Goal: Obtain resource: Obtain resource

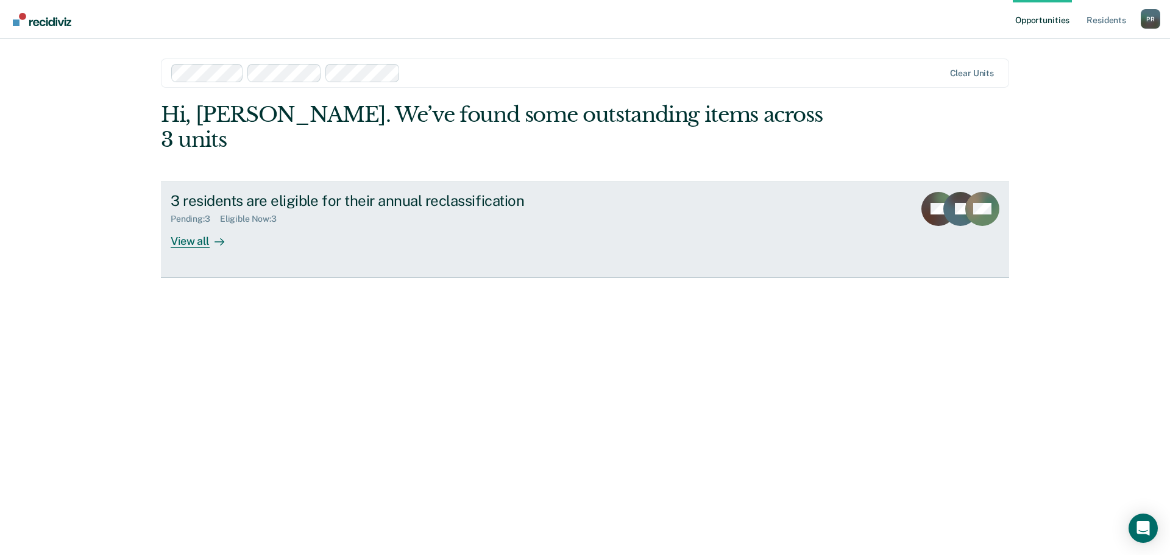
click at [207, 224] on div "View all" at bounding box center [205, 236] width 68 height 24
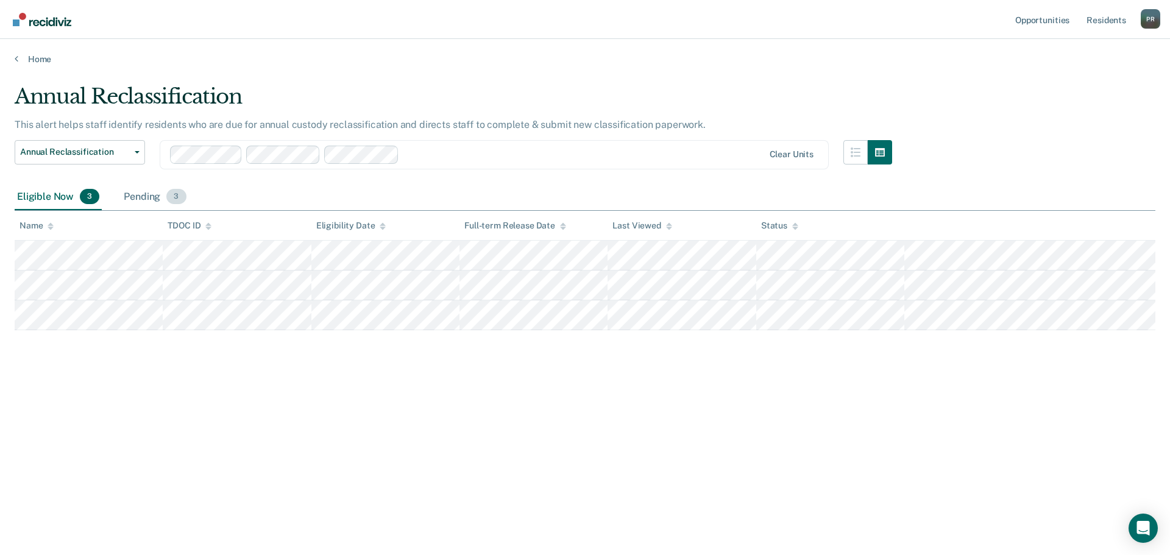
click at [141, 190] on div "Pending 3" at bounding box center [154, 197] width 67 height 27
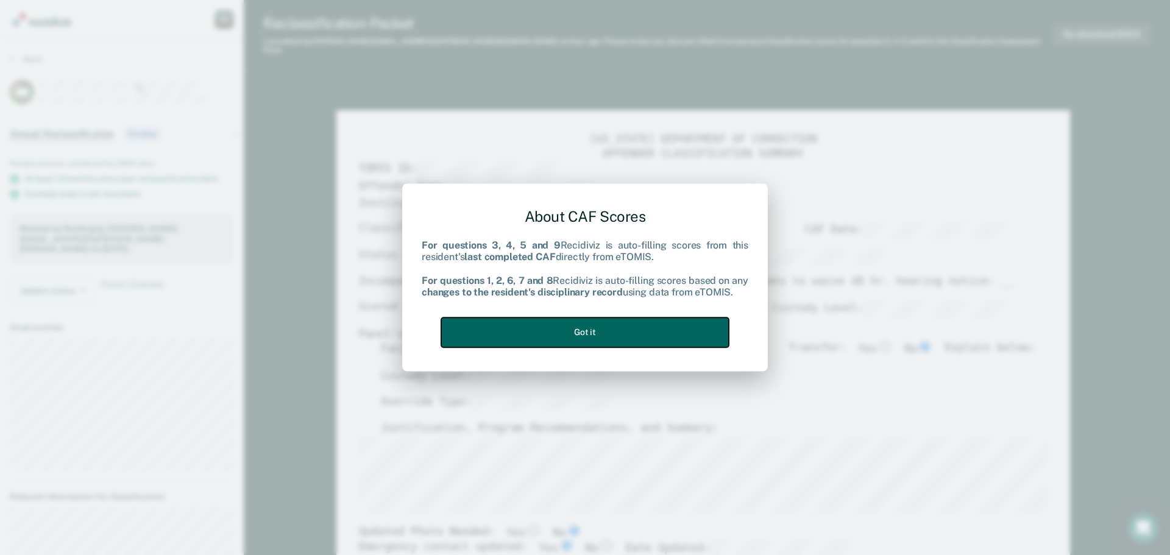
click at [634, 328] on button "Got it" at bounding box center [585, 333] width 288 height 30
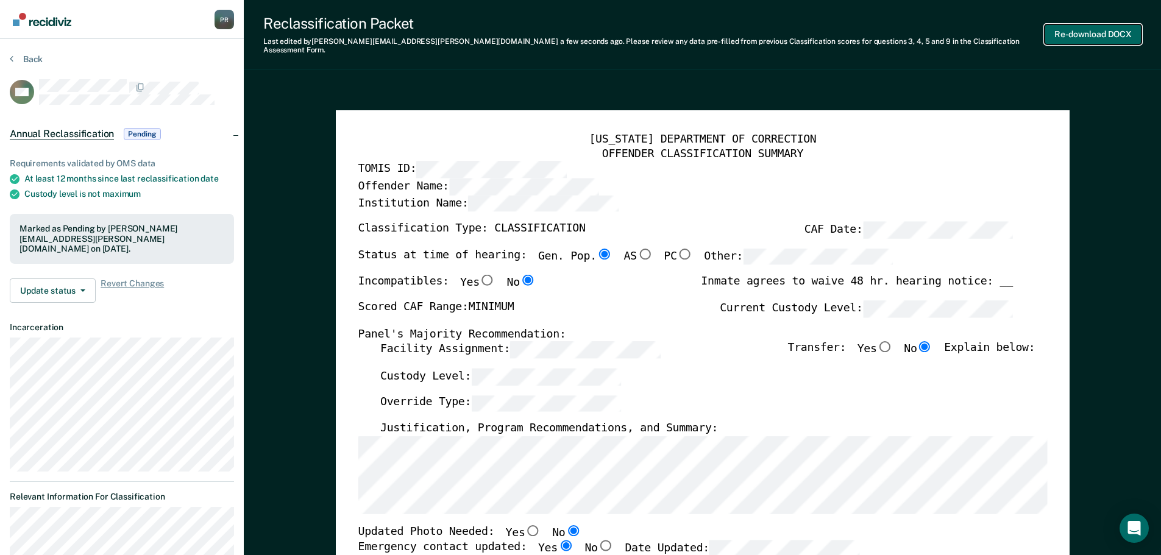
click at [1091, 30] on button "Re-download DOCX" at bounding box center [1093, 34] width 97 height 20
type textarea "x"
